Goal: Book appointment/travel/reservation

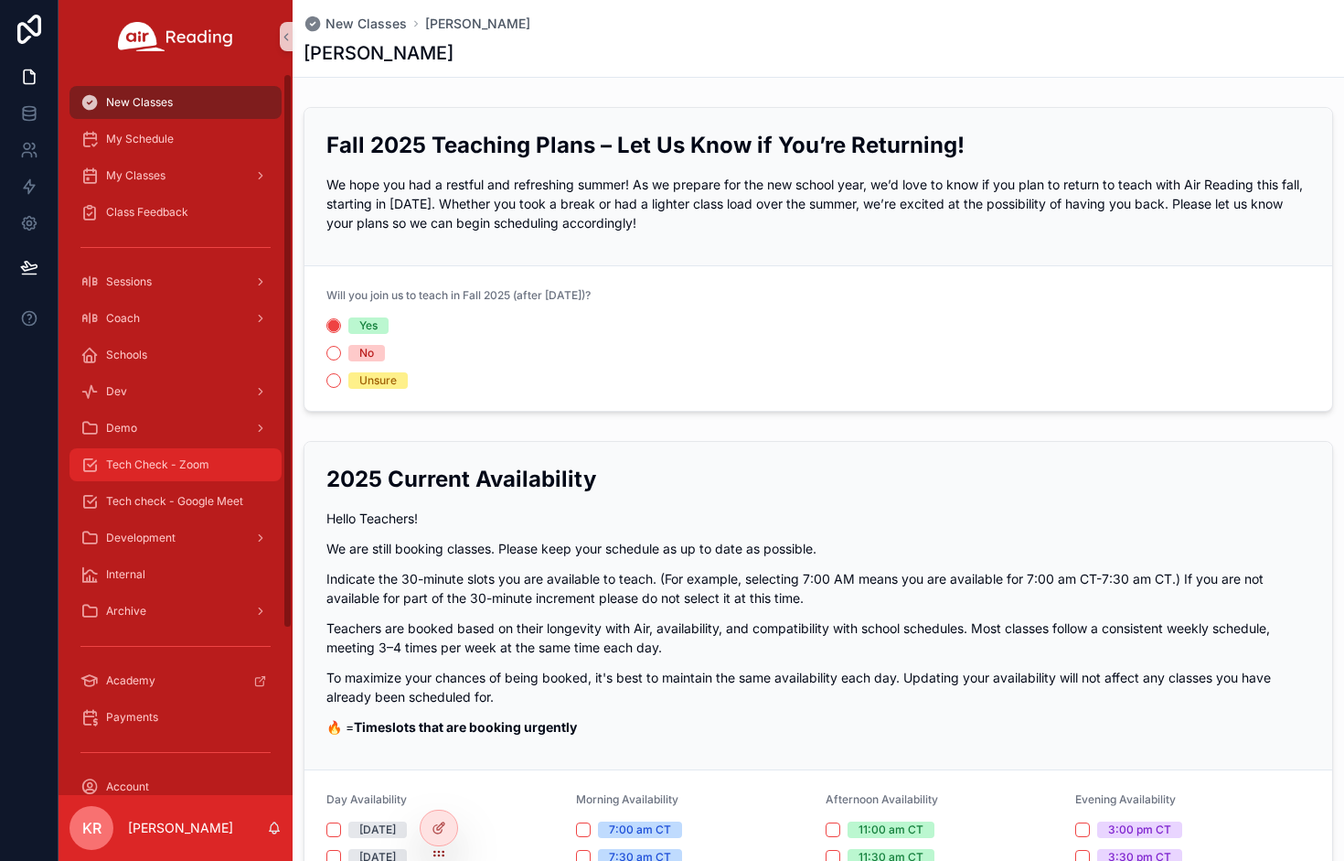
click at [193, 473] on div "Tech Check - Zoom" at bounding box center [175, 464] width 190 height 29
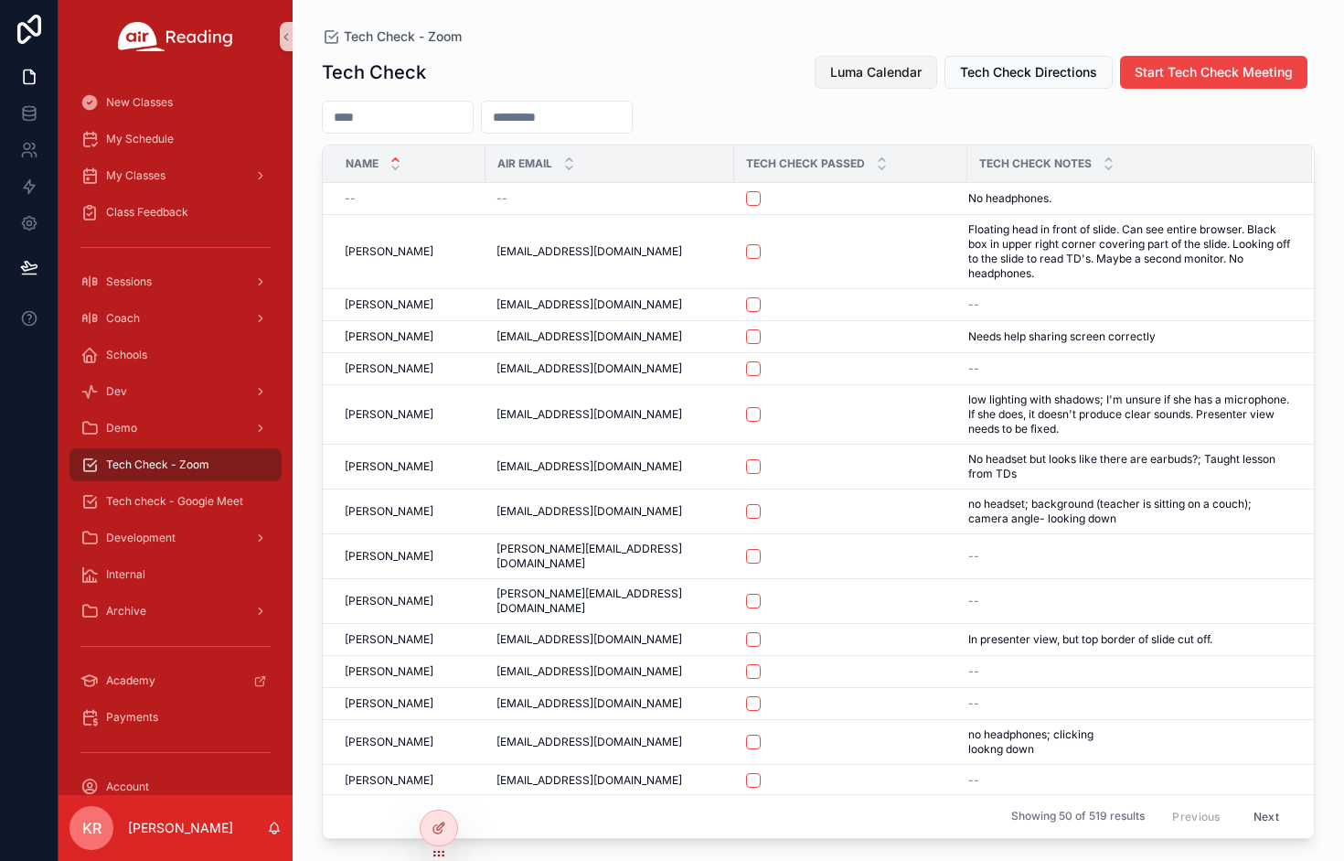
click at [896, 74] on span "Luma Calendar" at bounding box center [875, 72] width 91 height 18
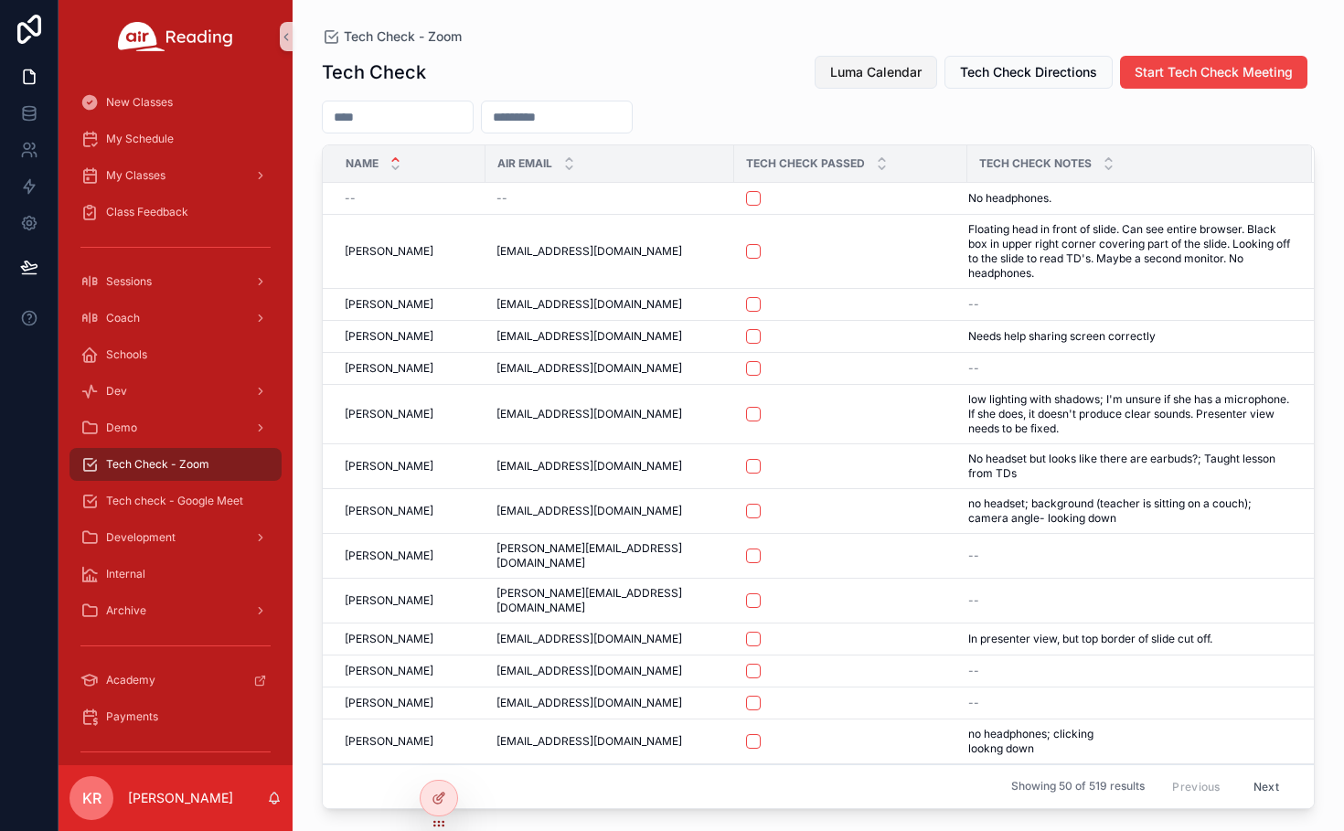
click at [893, 82] on button "Luma Calendar" at bounding box center [876, 72] width 123 height 33
click at [861, 71] on span "Luma Calendar" at bounding box center [875, 72] width 91 height 18
click at [905, 74] on span "Luma Calendar" at bounding box center [875, 72] width 91 height 18
click at [850, 67] on span "Luma Calendar" at bounding box center [875, 72] width 91 height 18
